Goal: Transaction & Acquisition: Purchase product/service

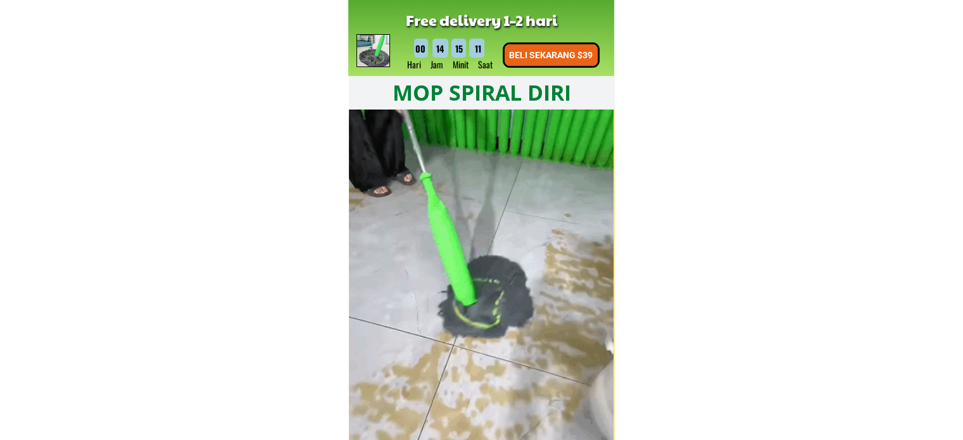
click at [584, 58] on p "BELI SEKARANG $39" at bounding box center [551, 55] width 94 height 22
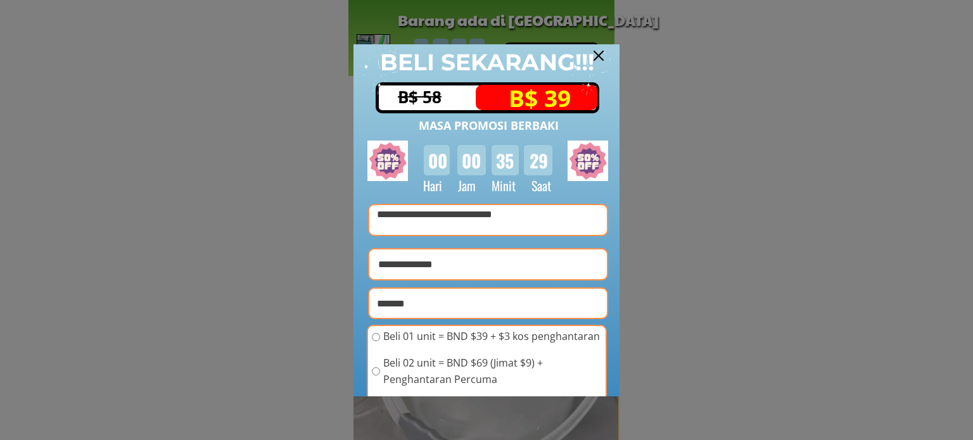
click at [603, 56] on div at bounding box center [598, 56] width 10 height 10
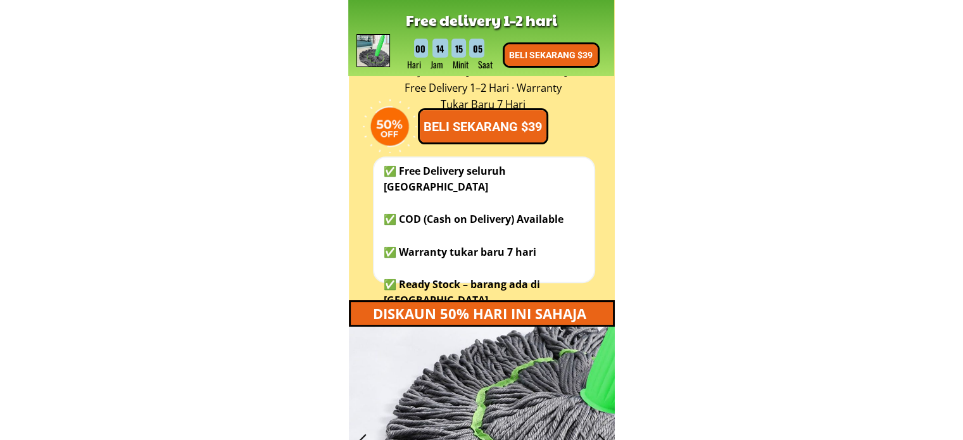
scroll to position [443, 0]
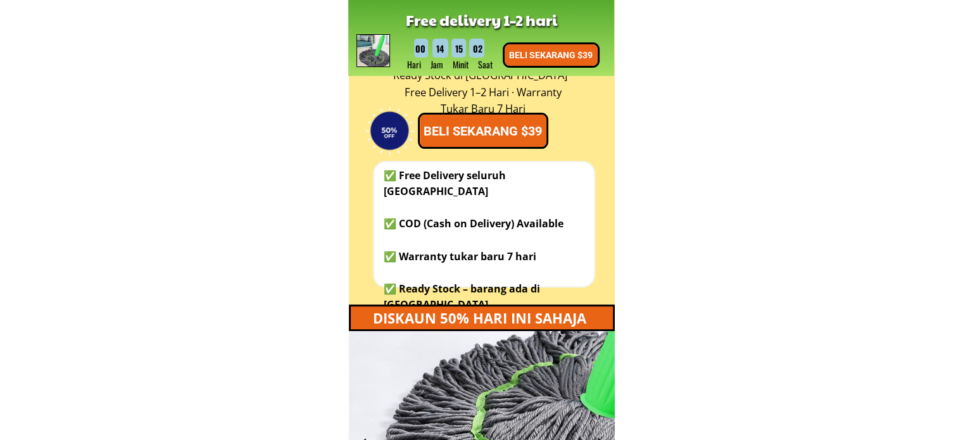
click at [529, 123] on p "BELI SEKARANG $39" at bounding box center [483, 131] width 127 height 32
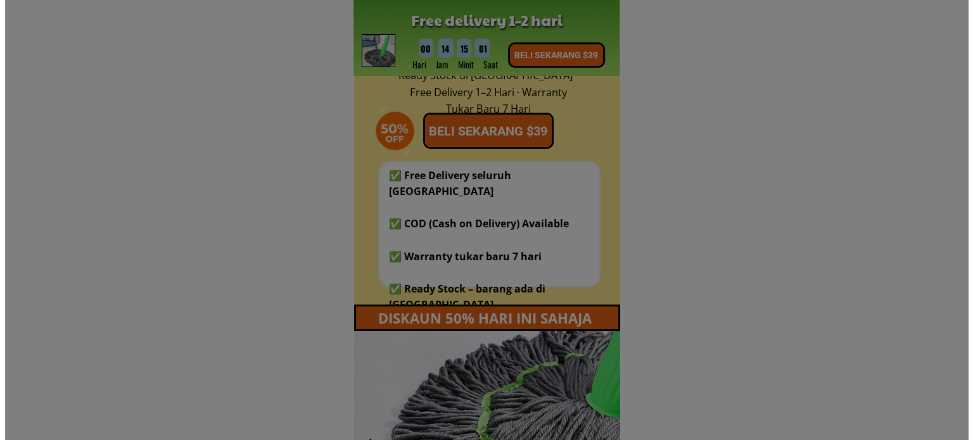
scroll to position [0, 0]
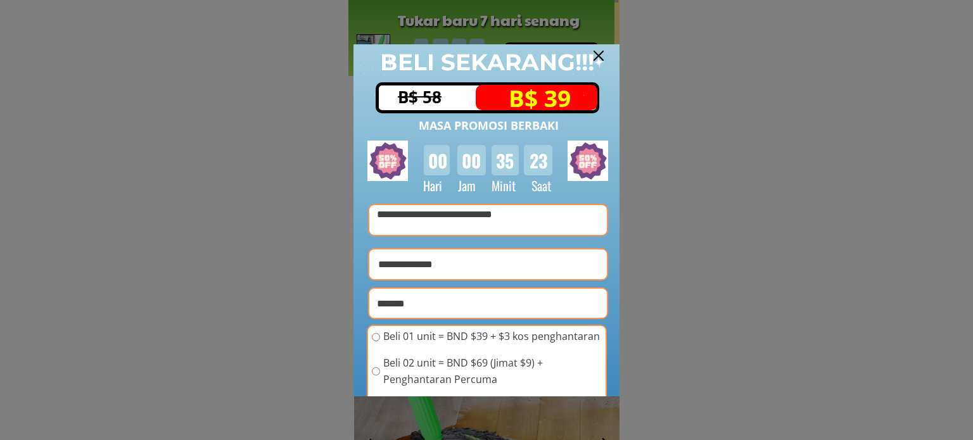
click at [602, 49] on div at bounding box center [587, 72] width 51 height 51
click at [597, 53] on div at bounding box center [598, 56] width 10 height 10
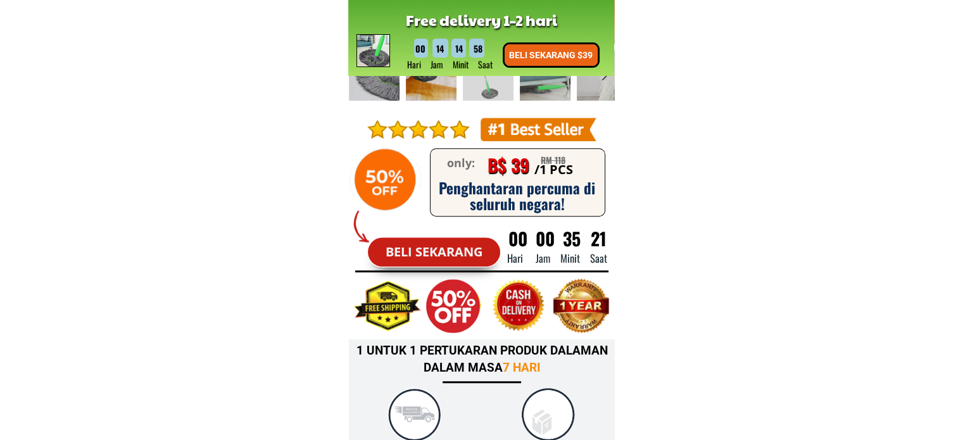
scroll to position [950, 0]
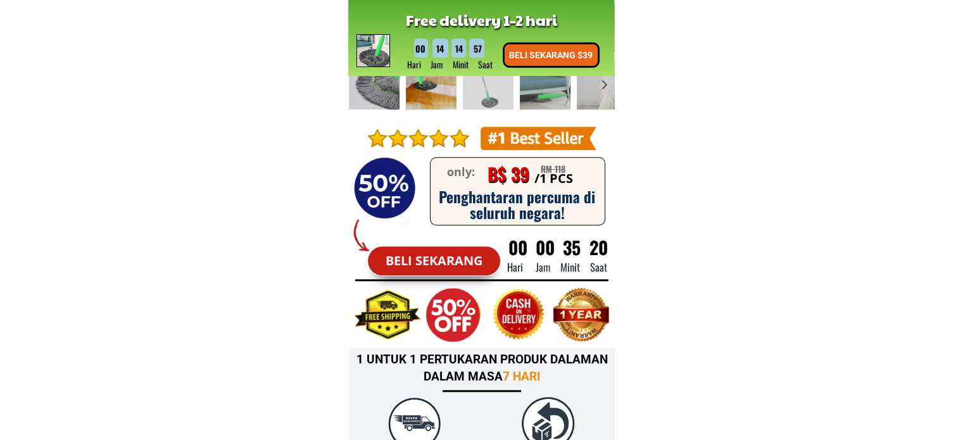
click at [438, 259] on p "Beli sekarang" at bounding box center [434, 260] width 132 height 29
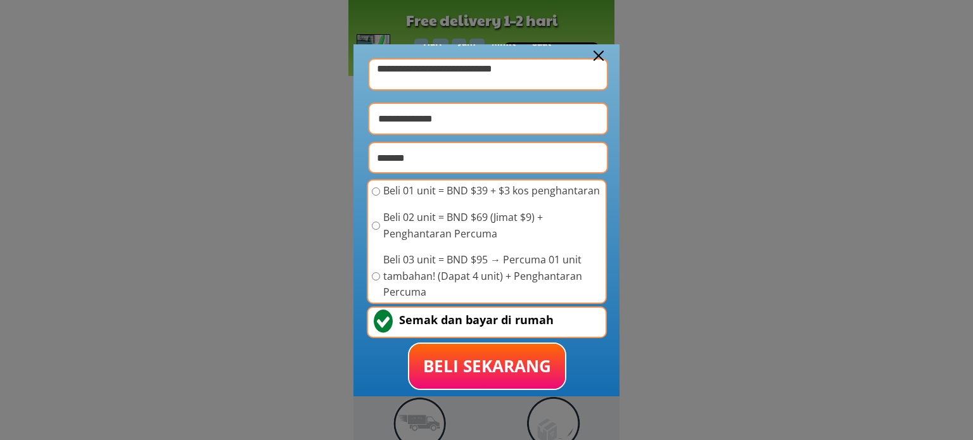
scroll to position [148, 0]
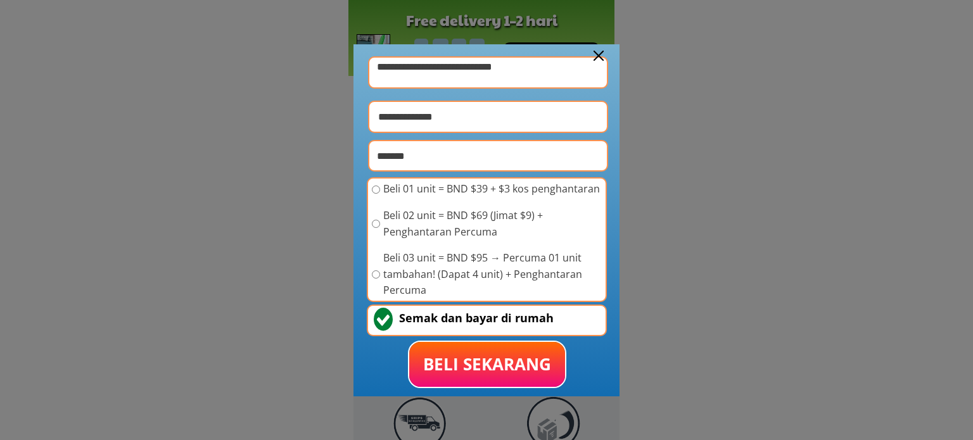
click at [599, 52] on div at bounding box center [598, 56] width 10 height 10
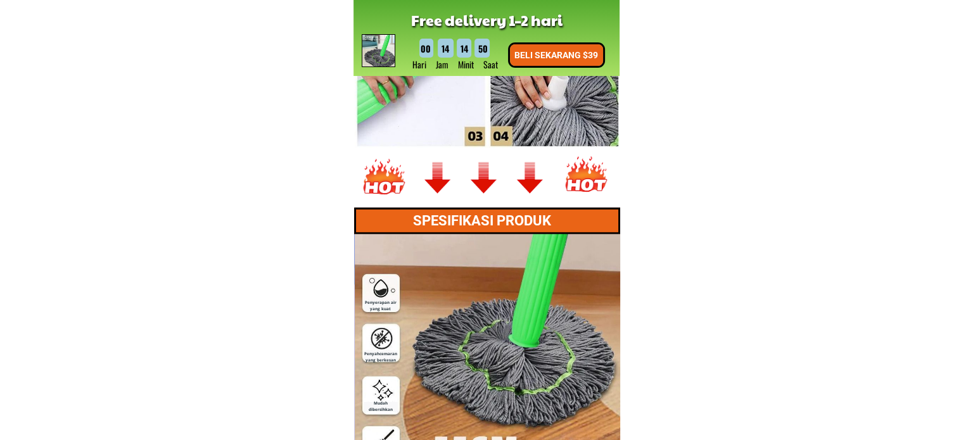
scroll to position [0, 0]
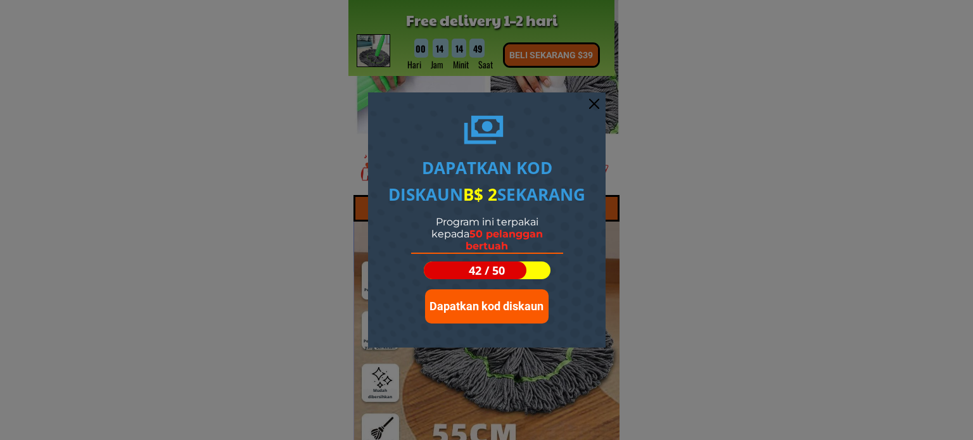
click at [509, 309] on span "Dapatkan kod diskaun" at bounding box center [486, 306] width 114 height 13
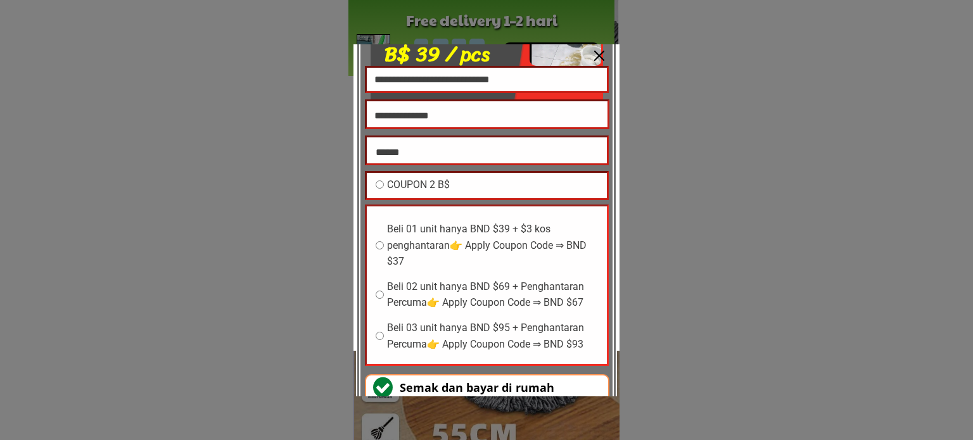
scroll to position [63, 0]
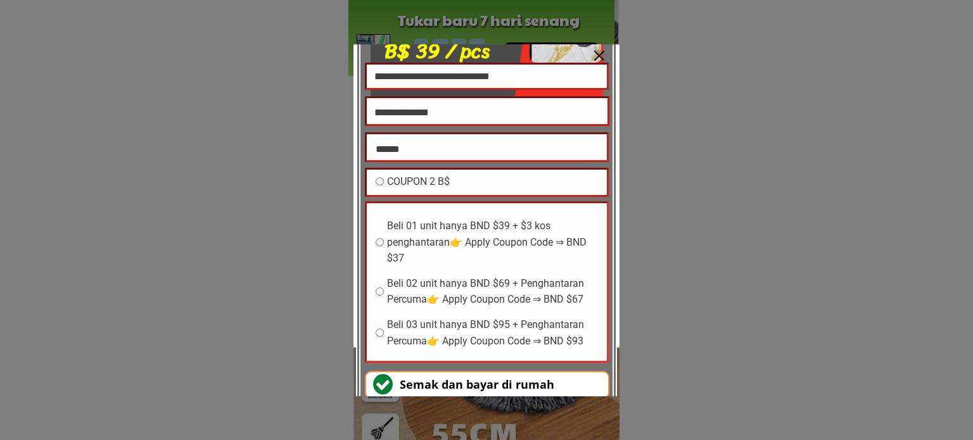
click at [373, 178] on div "COUPON 2 B$" at bounding box center [487, 183] width 240 height 26
click at [598, 51] on div at bounding box center [599, 56] width 10 height 10
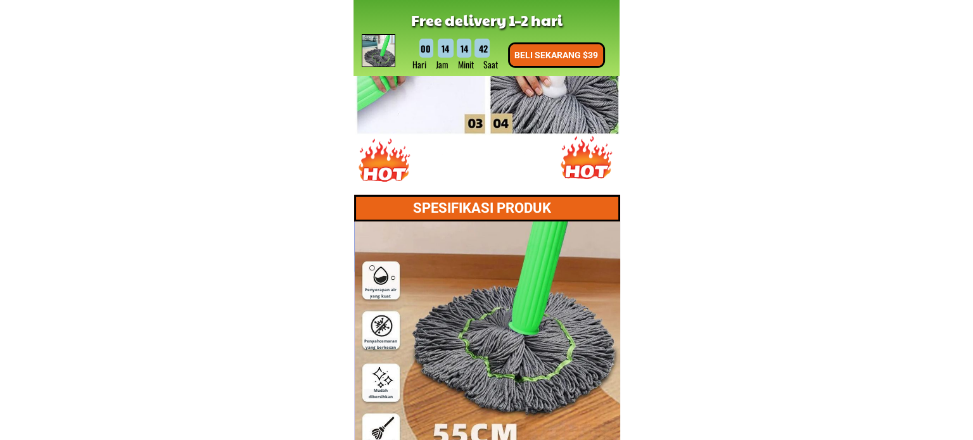
scroll to position [0, 0]
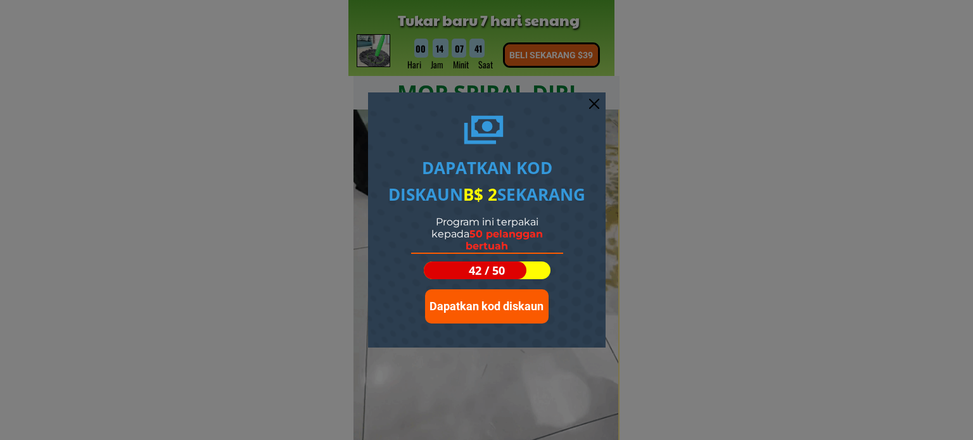
click at [590, 104] on div at bounding box center [594, 104] width 10 height 10
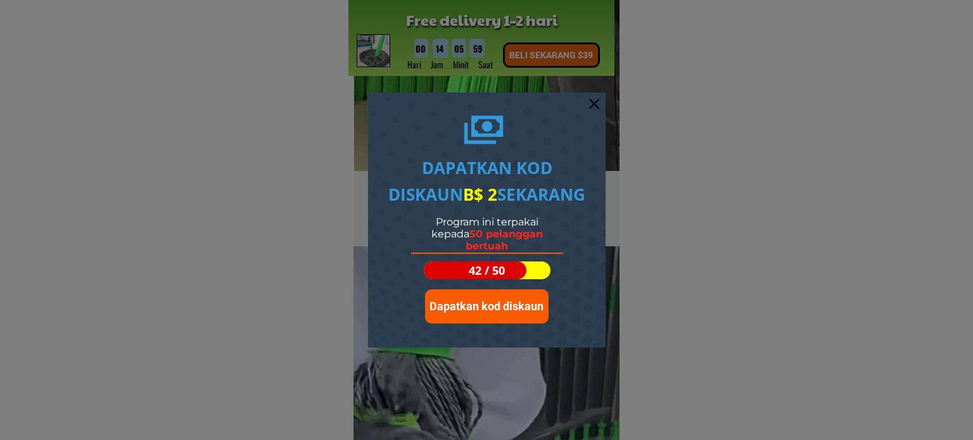
drag, startPoint x: 972, startPoint y: 57, endPoint x: 972, endPoint y: -39, distance: 95.6
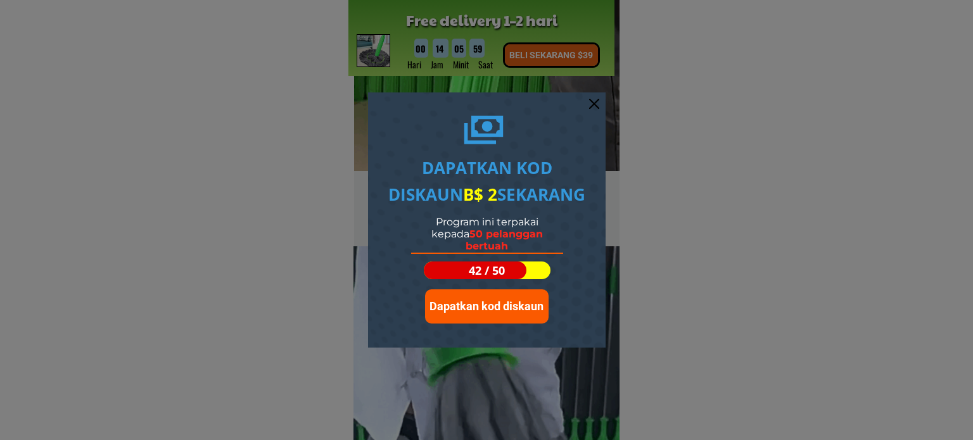
click at [963, 0] on html "**********" at bounding box center [486, 0] width 973 height 0
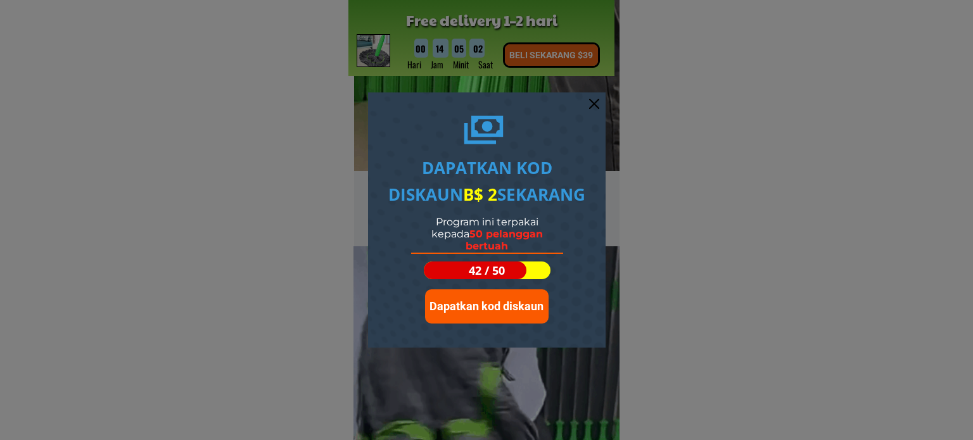
click at [488, 312] on span "Dapatkan kod diskaun" at bounding box center [486, 306] width 114 height 13
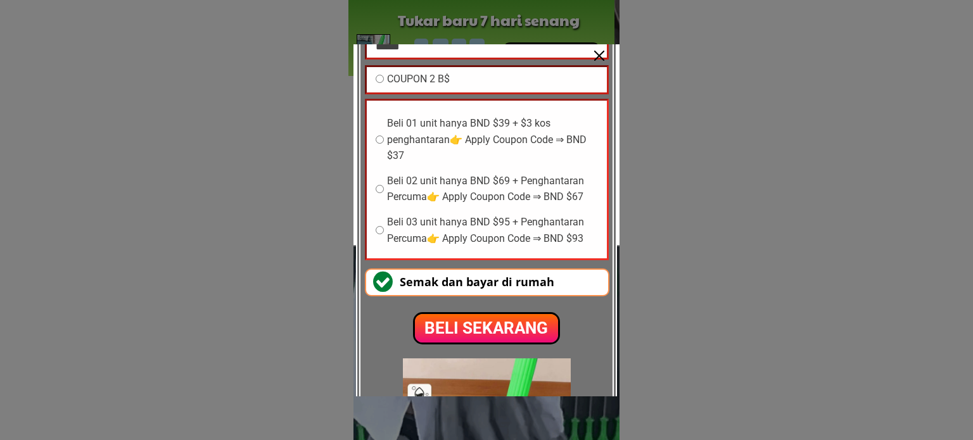
scroll to position [127, 0]
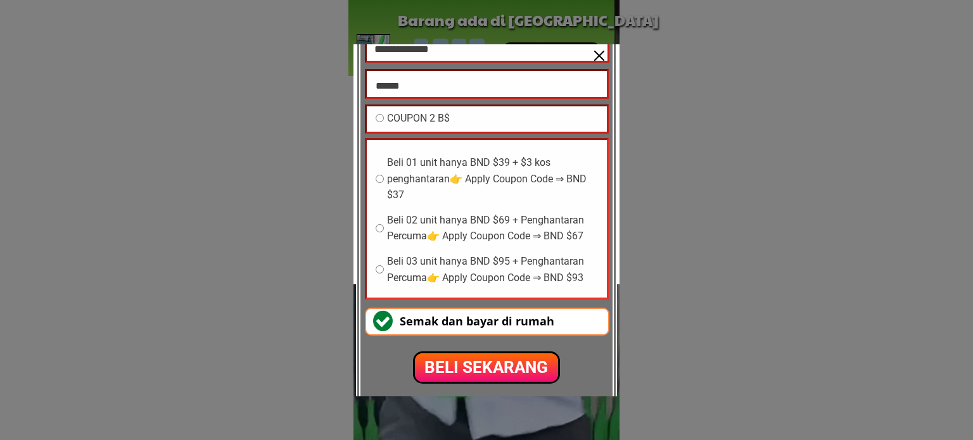
click at [598, 53] on div at bounding box center [599, 56] width 10 height 10
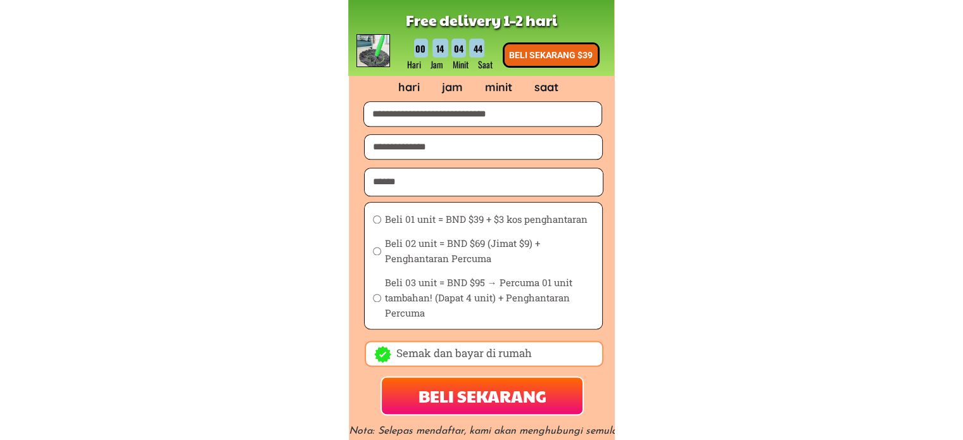
scroll to position [1588, 0]
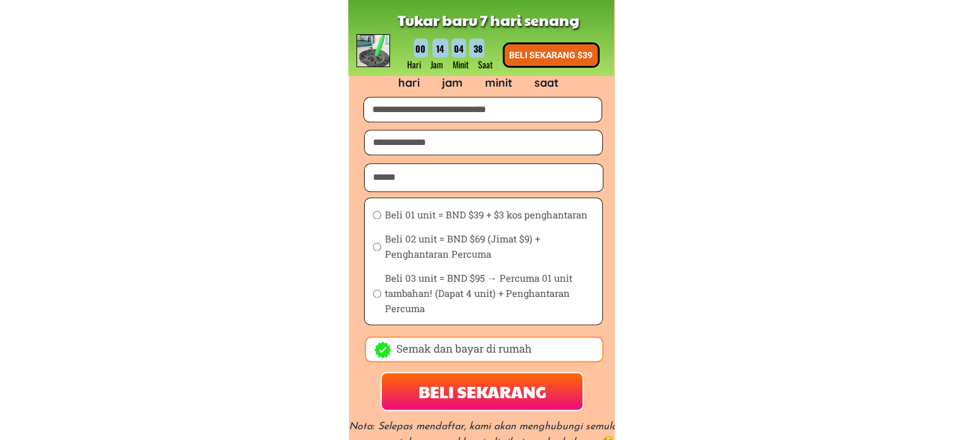
click at [545, 51] on p "BELI SEKARANG $39" at bounding box center [551, 55] width 93 height 22
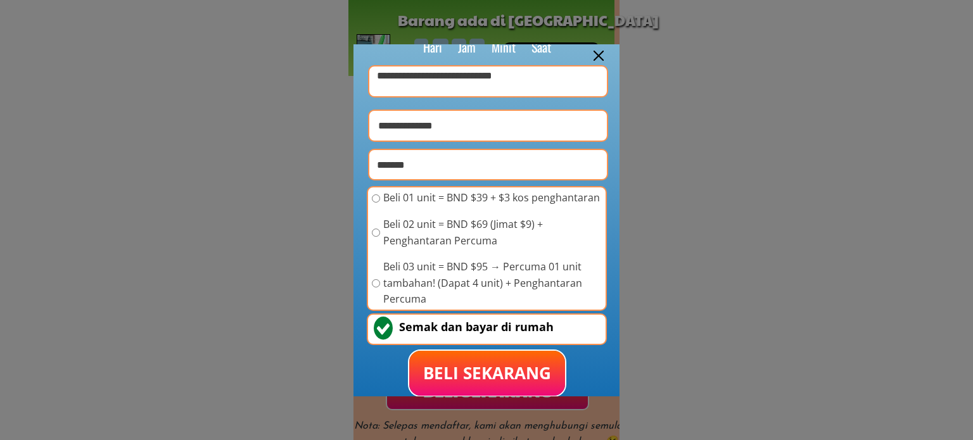
scroll to position [148, 0]
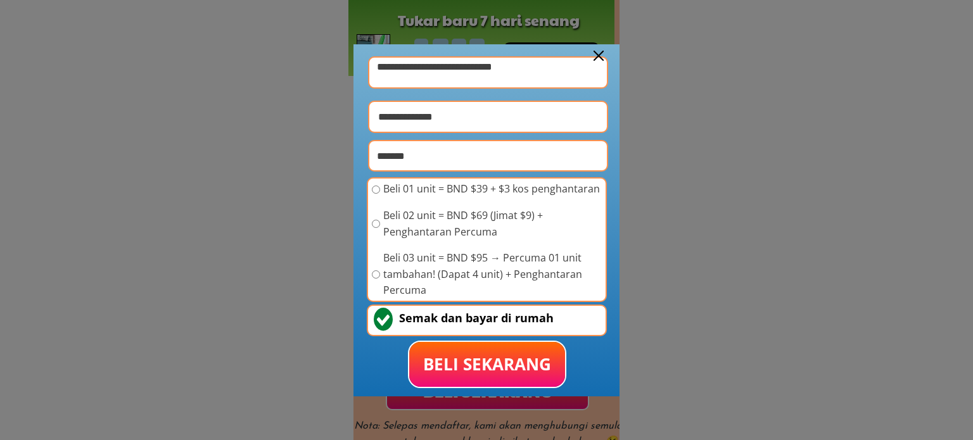
click at [600, 57] on div at bounding box center [598, 56] width 10 height 10
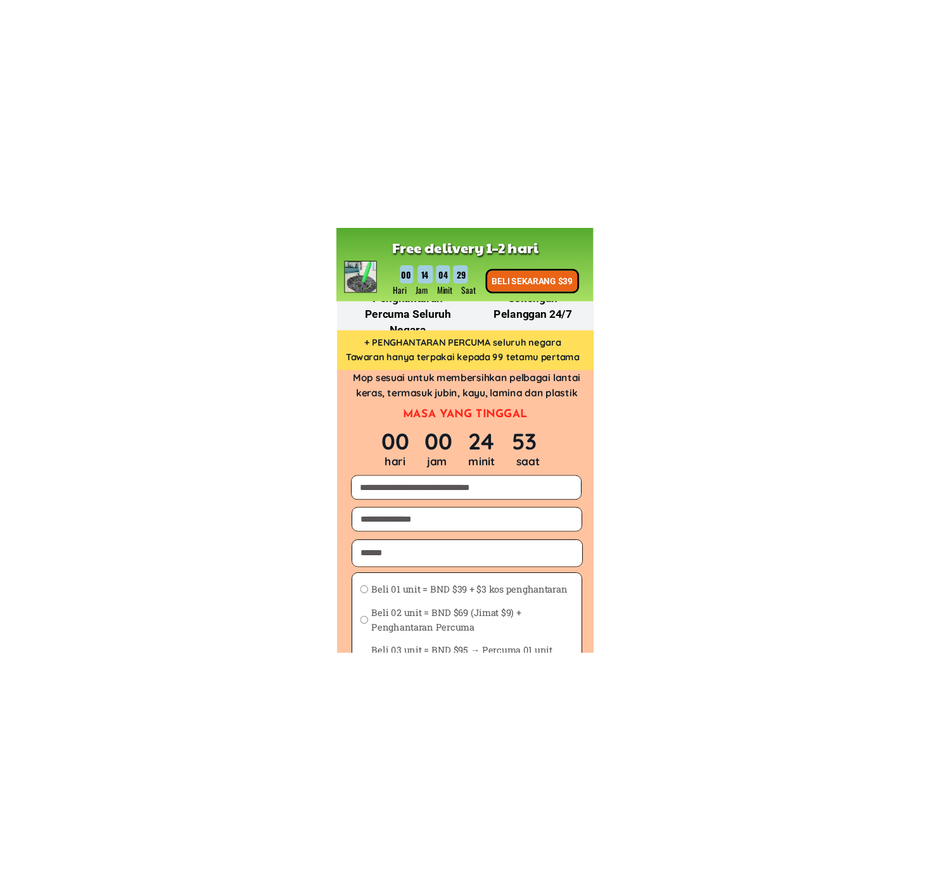
scroll to position [1715, 0]
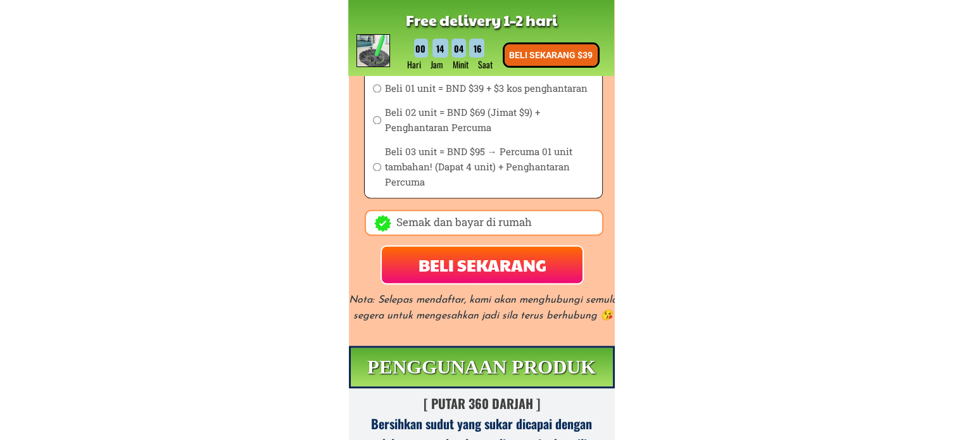
click at [464, 169] on span "Beli 03 unit = BND $95 → Percuma 01 unit tambahan! (Dapat 4 unit) + Penghantara…" at bounding box center [489, 167] width 210 height 46
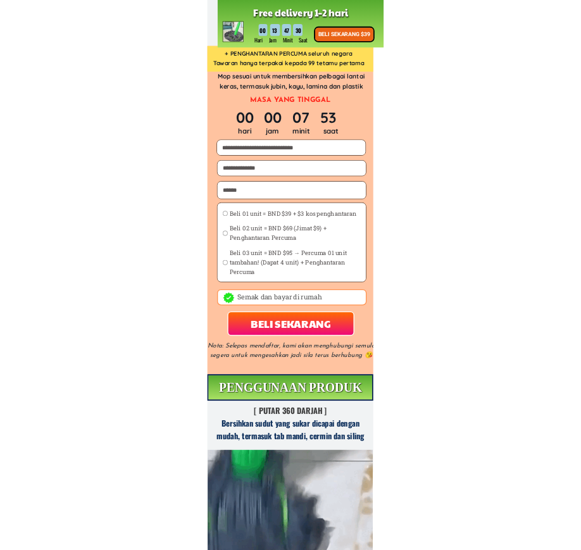
scroll to position [1462, 0]
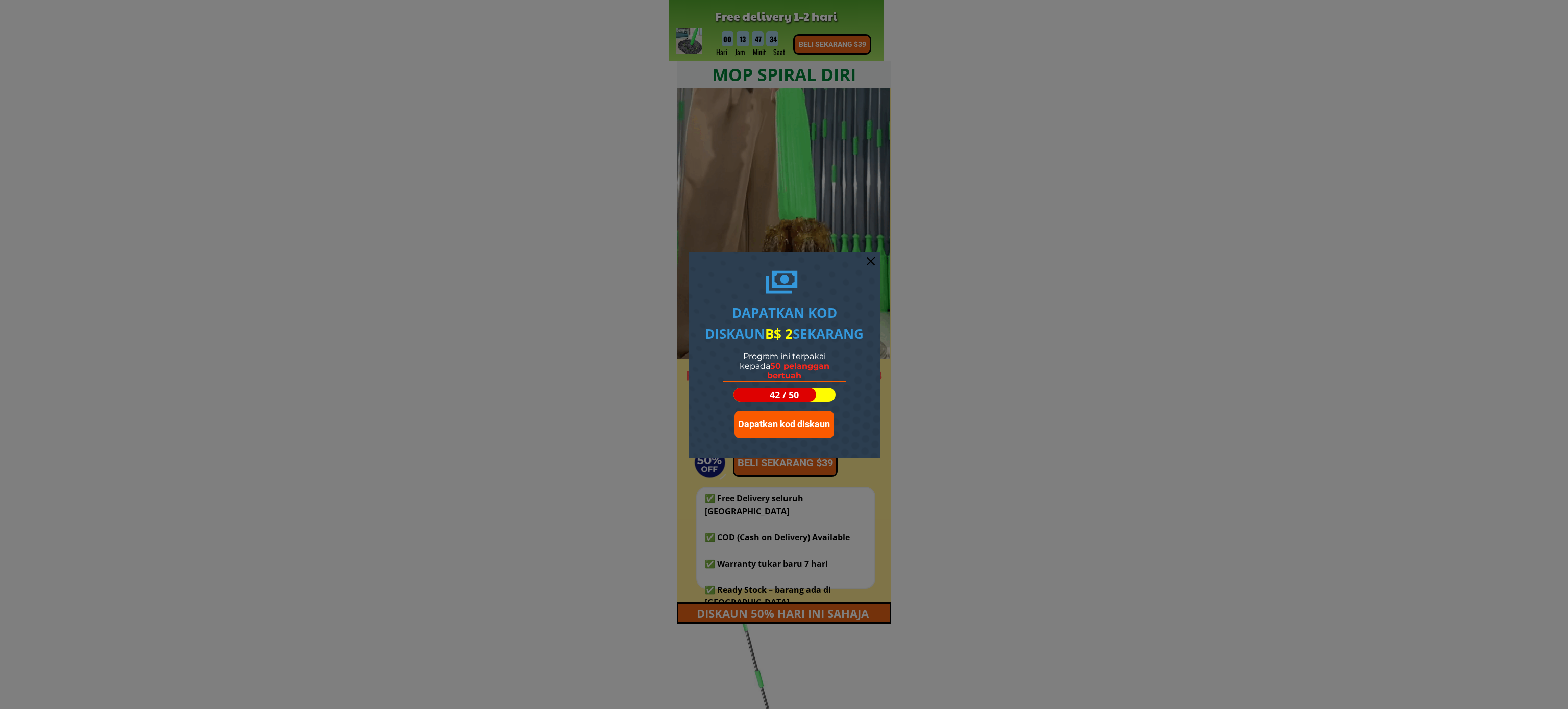
click at [988, 143] on div at bounding box center [784, 354] width 1568 height 709
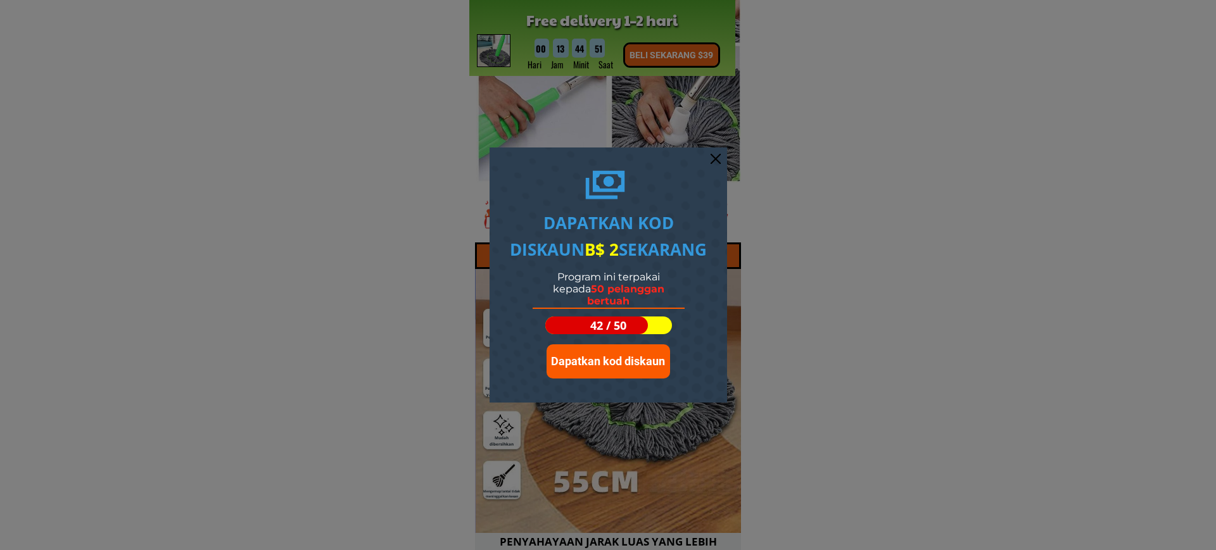
click at [616, 360] on span "Dapatkan kod diskaun" at bounding box center [608, 361] width 114 height 13
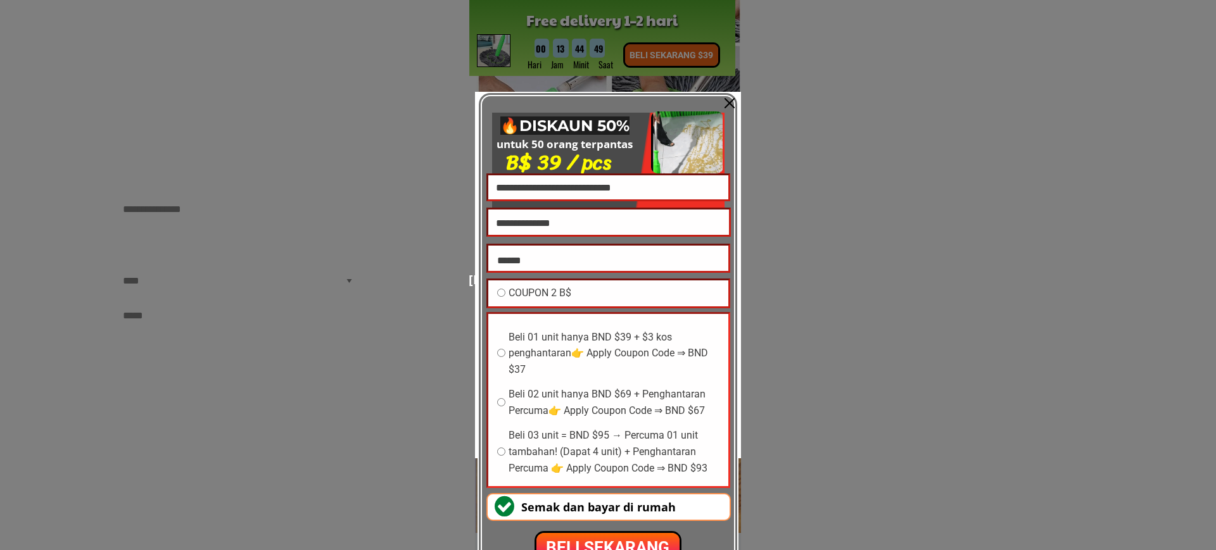
click at [549, 365] on span "Beli 01 unit hanya BND $39 + $3 kos penghantaran👉 Apply Coupon Code ⇒ BND $37" at bounding box center [614, 353] width 210 height 49
click at [628, 538] on p "BELI SEKARANG" at bounding box center [607, 547] width 142 height 29
click at [522, 172] on h3 "B$ 39 / pcs" at bounding box center [559, 162] width 134 height 32
click at [529, 179] on input "text" at bounding box center [608, 188] width 231 height 28
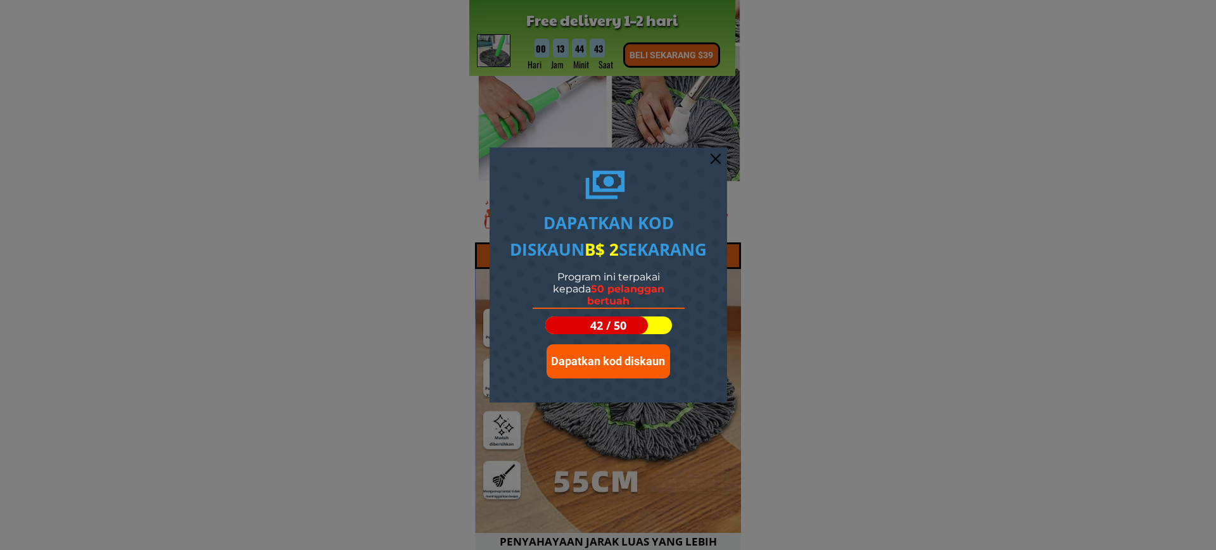
click at [714, 158] on div at bounding box center [716, 159] width 10 height 10
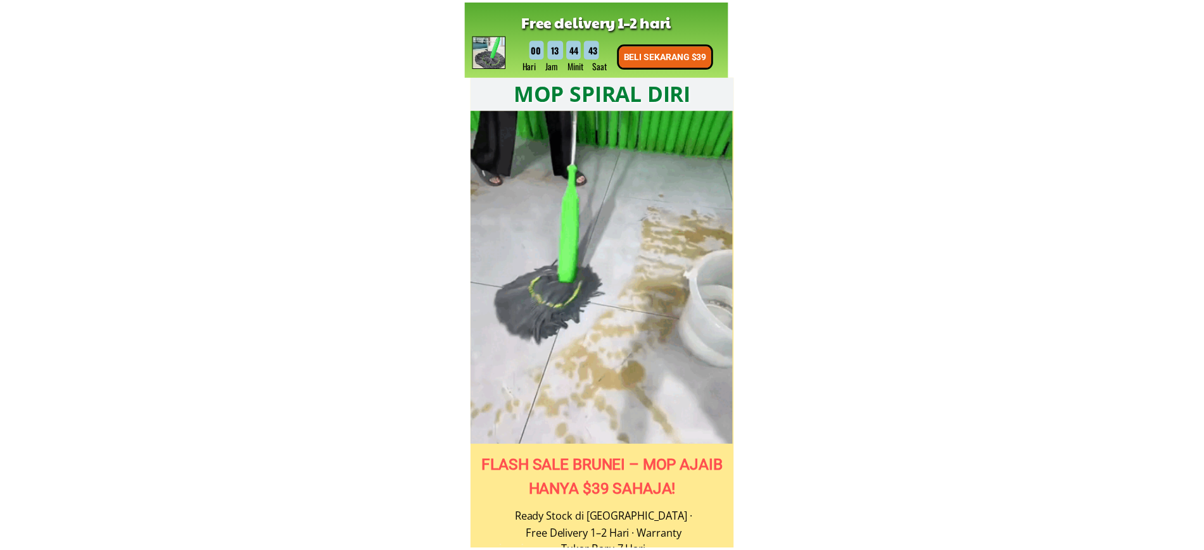
scroll to position [3879, 0]
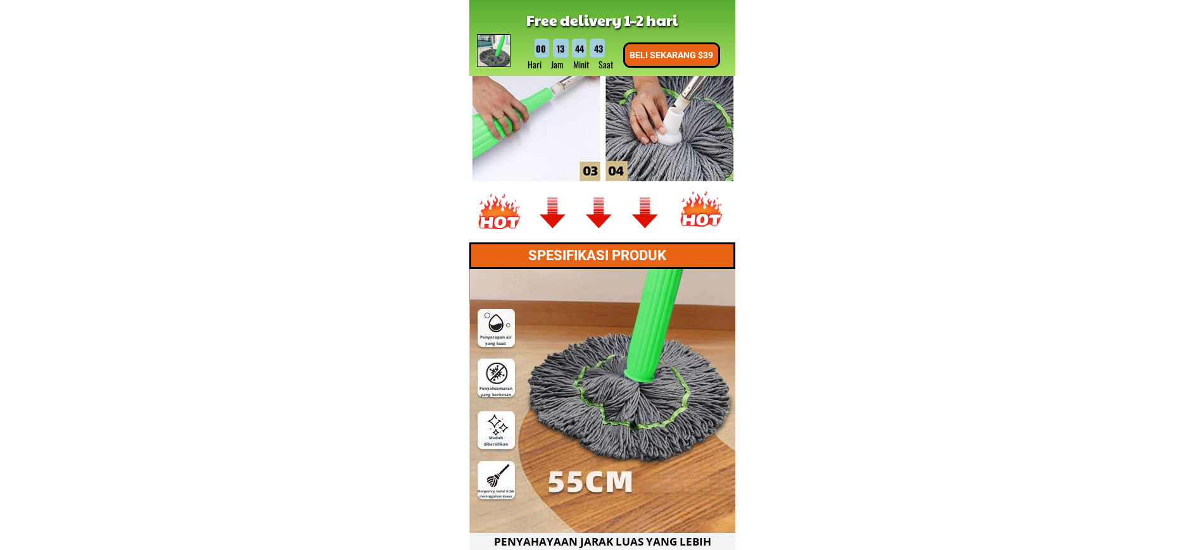
click at [657, 58] on p "BELI SEKARANG $39" at bounding box center [671, 55] width 93 height 22
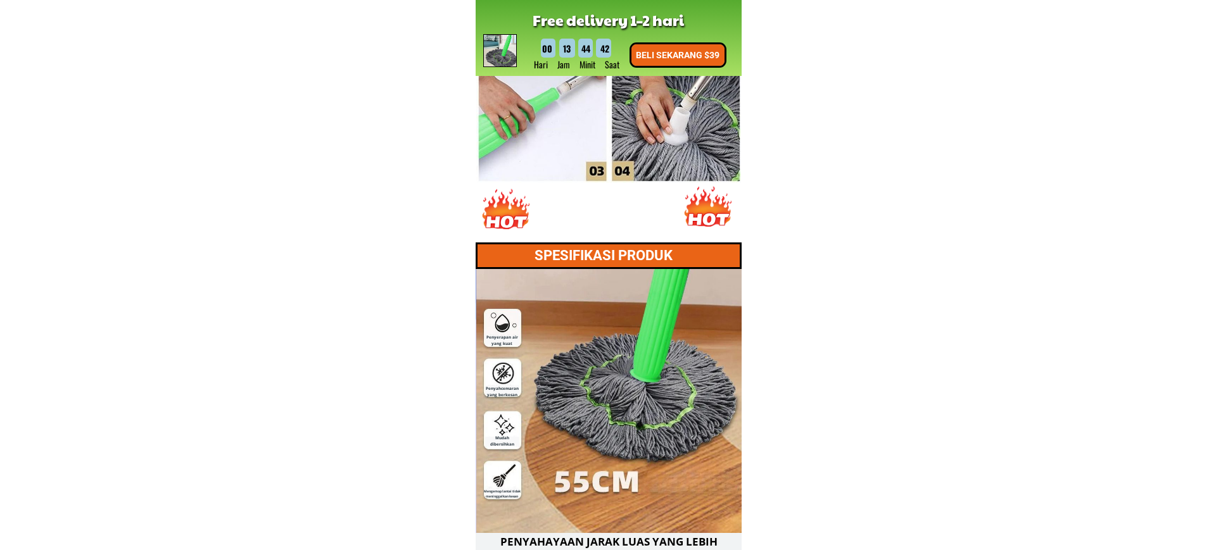
scroll to position [0, 0]
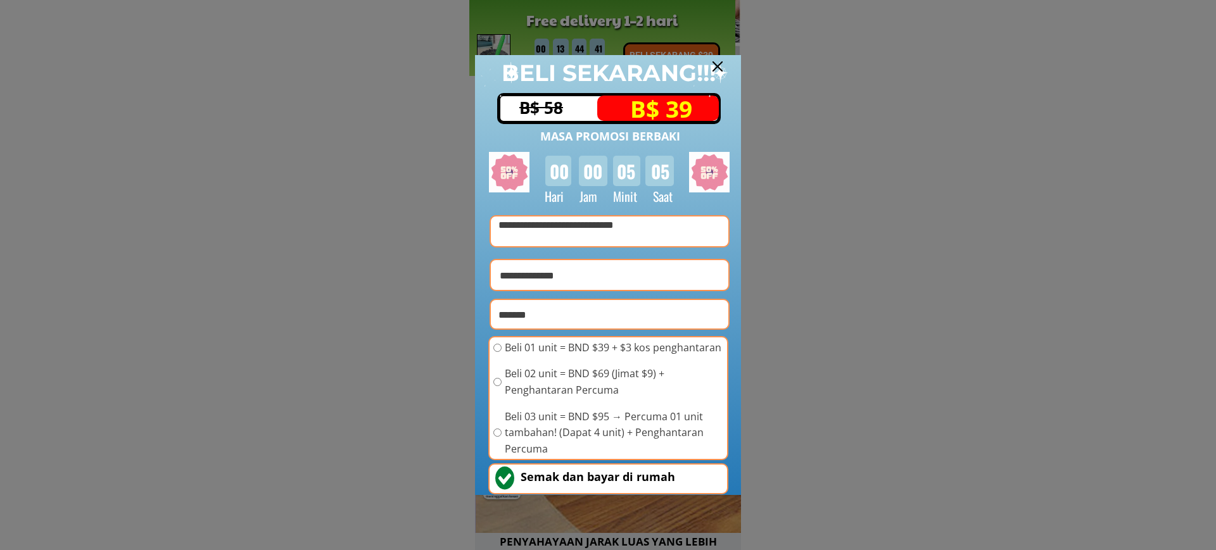
click at [560, 239] on input "text" at bounding box center [594, 225] width 199 height 30
type input "****"
type input "**********"
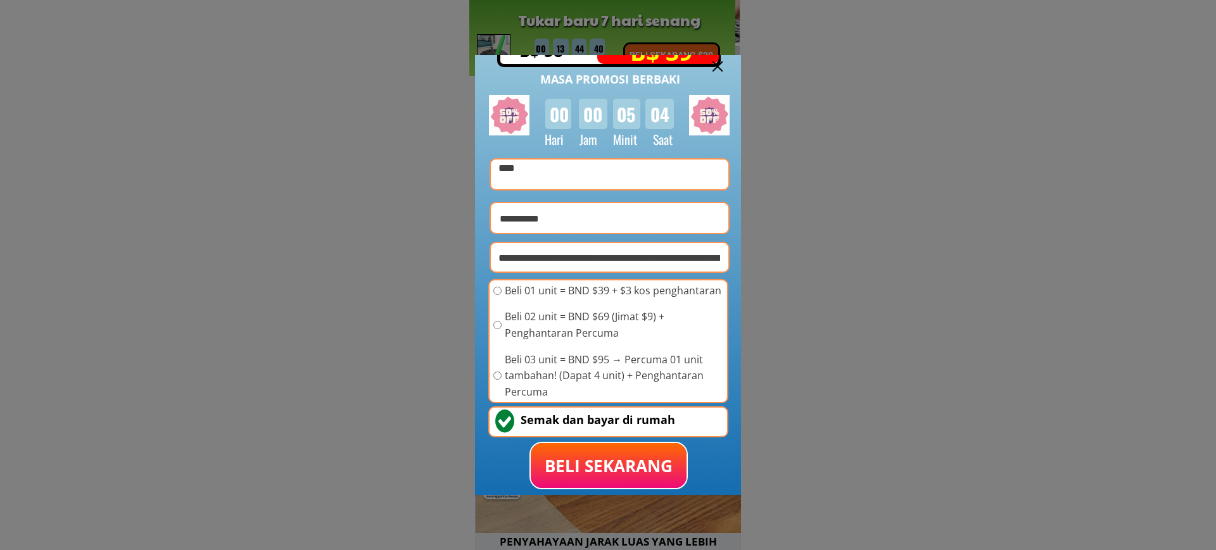
scroll to position [60, 0]
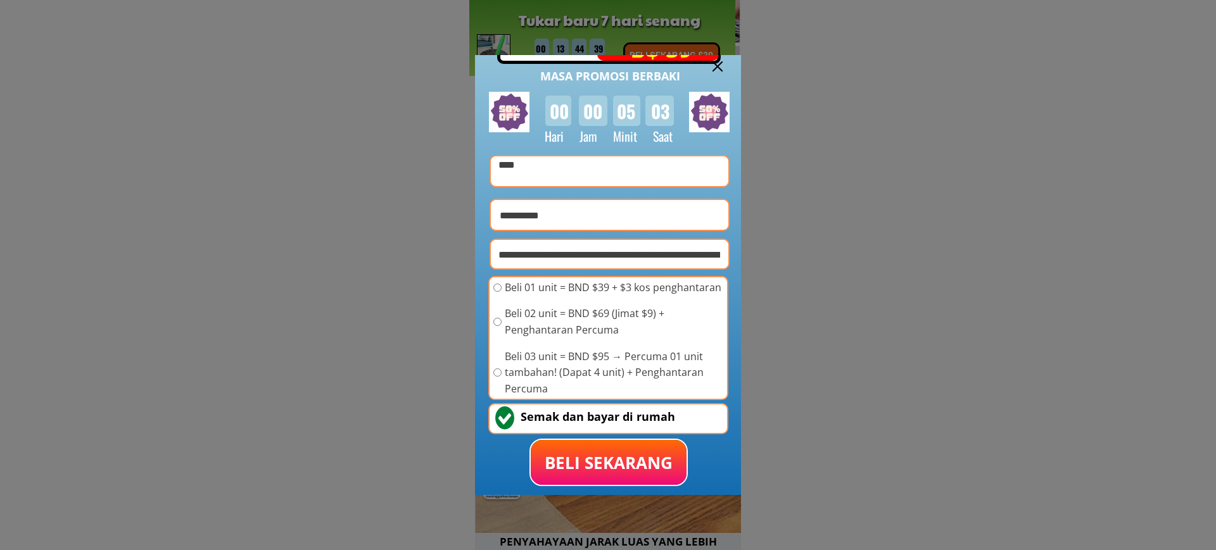
click at [588, 461] on p "BELI SEKARANG" at bounding box center [608, 462] width 146 height 47
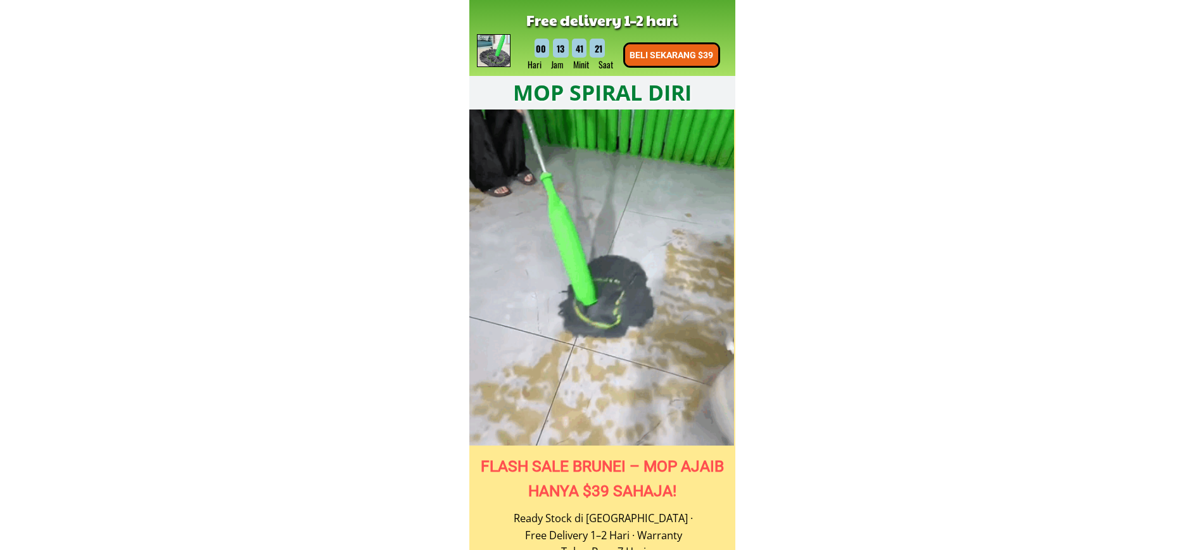
click at [683, 48] on b "Barang ada di [GEOGRAPHIC_DATA]" at bounding box center [656, 40] width 261 height 20
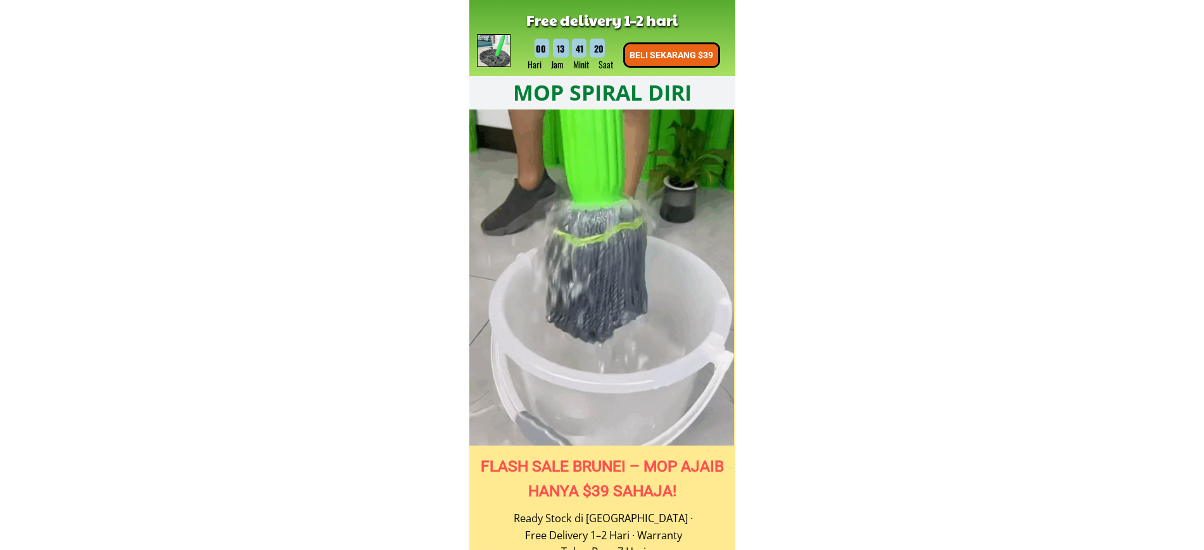
click at [704, 55] on p "BELI SEKARANG $39" at bounding box center [671, 55] width 94 height 22
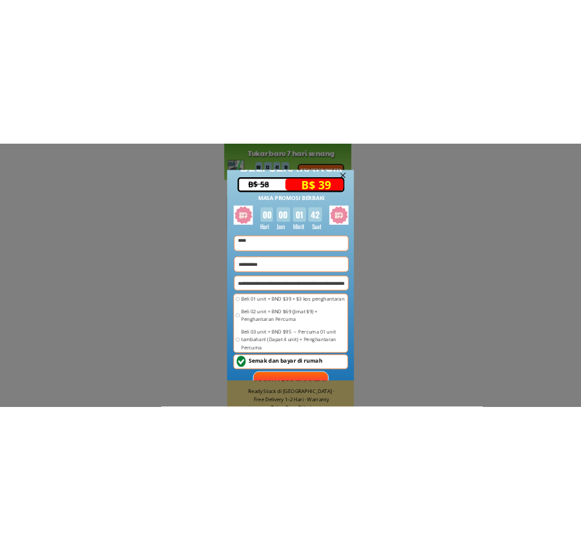
scroll to position [60, 0]
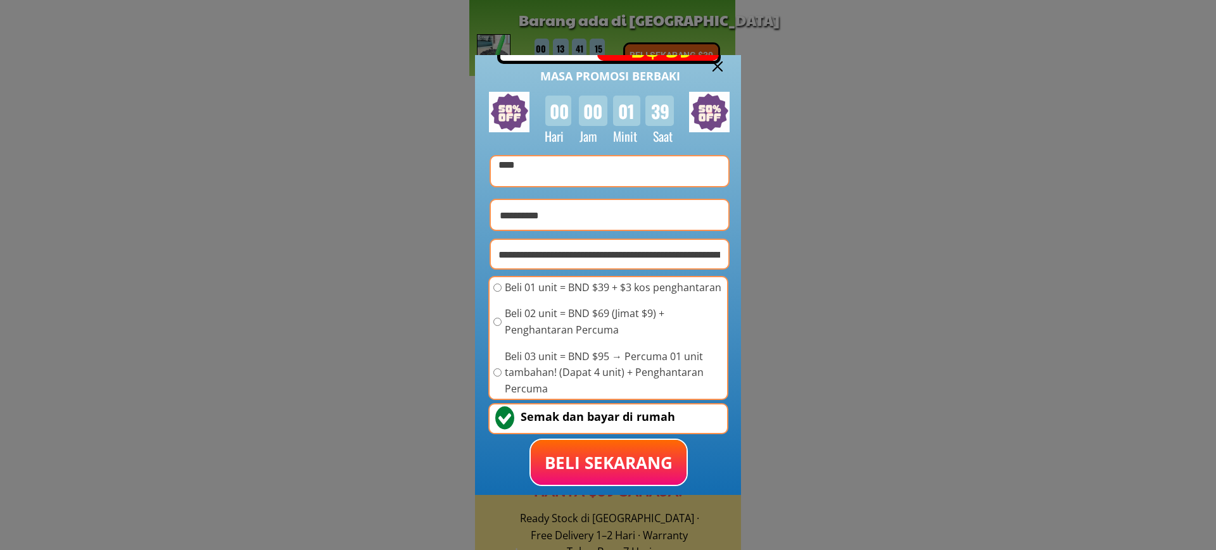
drag, startPoint x: 566, startPoint y: 312, endPoint x: 602, endPoint y: 310, distance: 36.1
click at [602, 310] on span "Beli 02 unit = BND $69 (Jimat $9) + Penghantaran Percuma" at bounding box center [614, 322] width 219 height 32
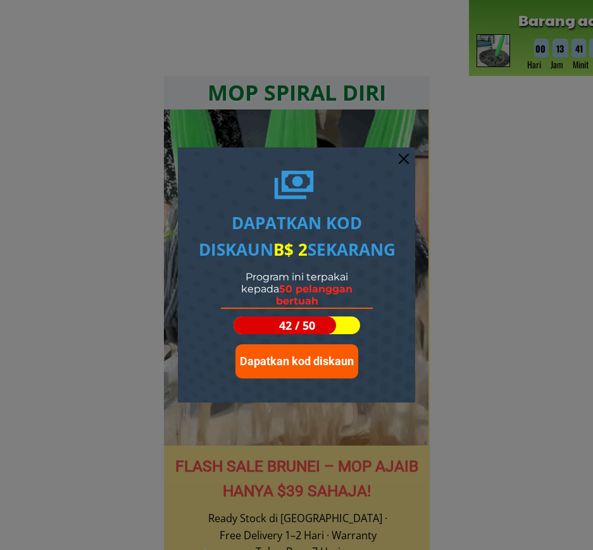
click at [402, 155] on div at bounding box center [404, 159] width 10 height 10
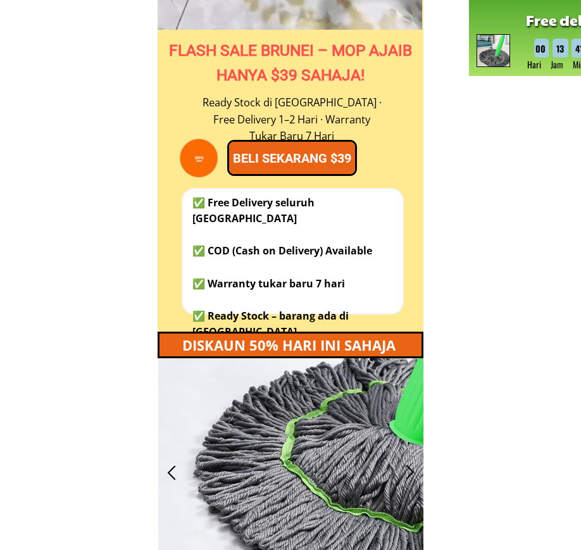
scroll to position [396, 0]
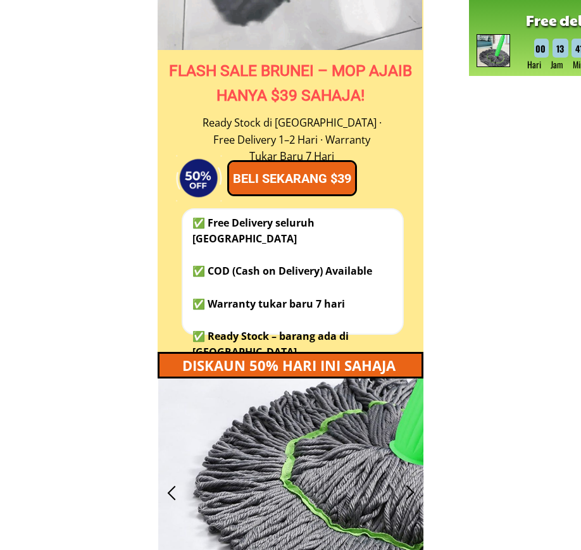
click at [331, 184] on p "BELI SEKARANG $39" at bounding box center [292, 178] width 126 height 32
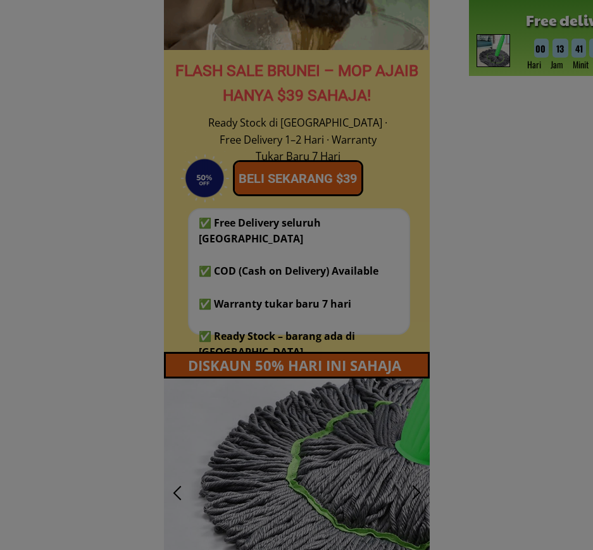
scroll to position [0, 0]
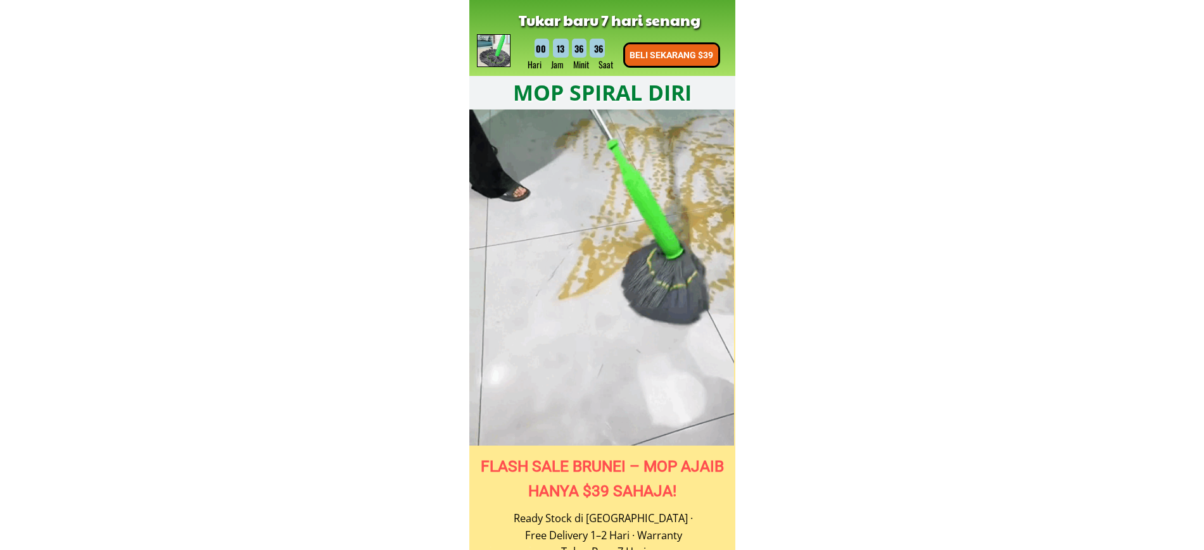
click at [686, 58] on p "BELI SEKARANG $39" at bounding box center [671, 55] width 93 height 22
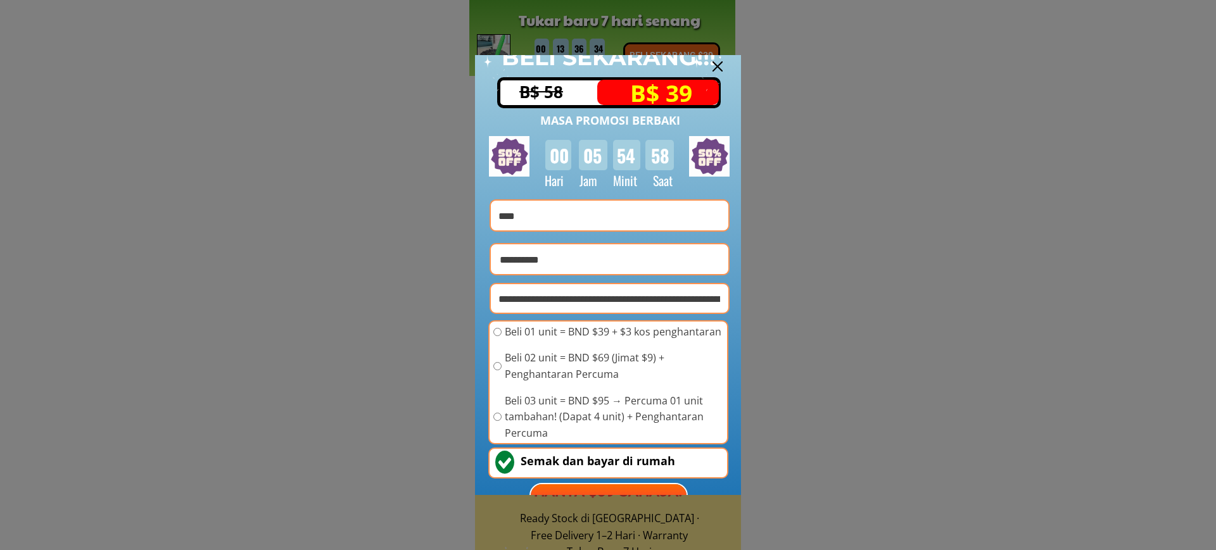
scroll to position [60, 0]
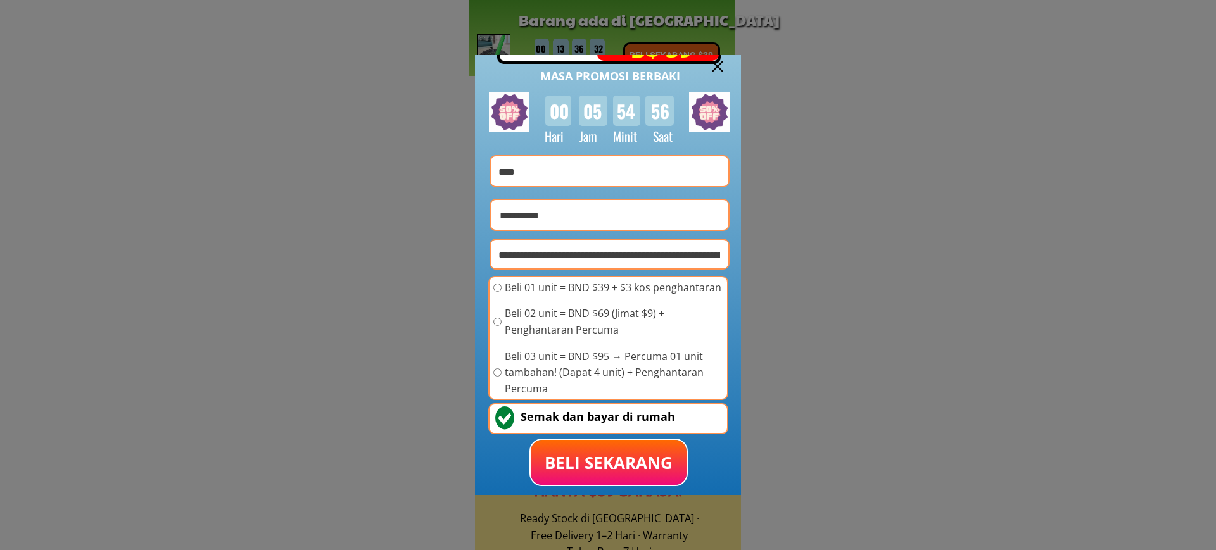
click at [614, 462] on p "BELI SEKARANG" at bounding box center [609, 462] width 156 height 45
